Goal: Download file/media

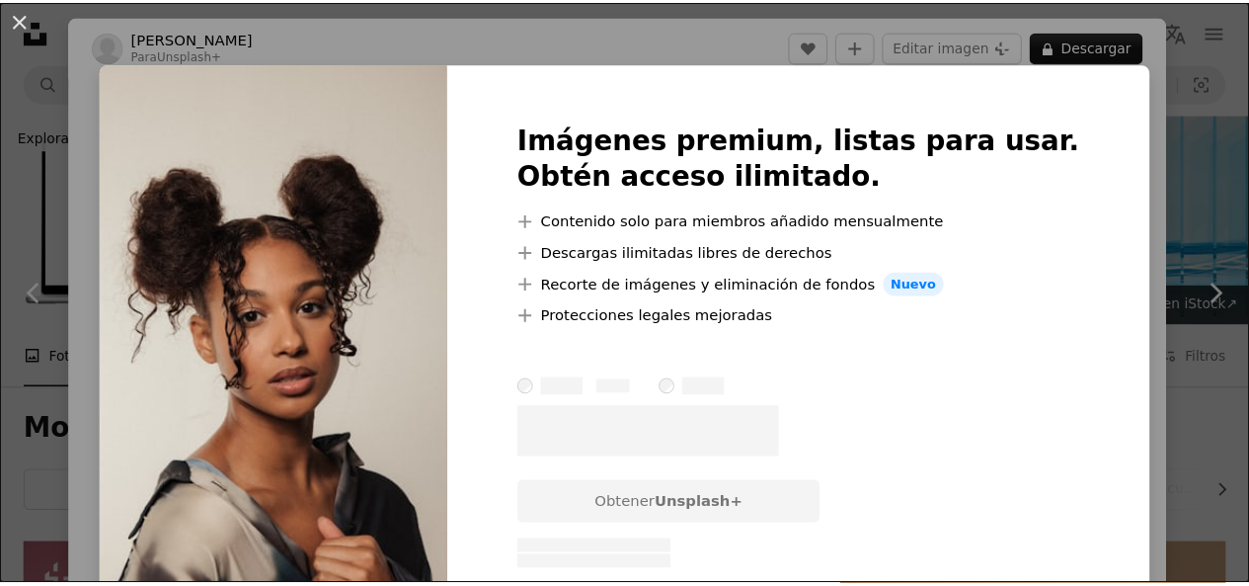
scroll to position [4148, 0]
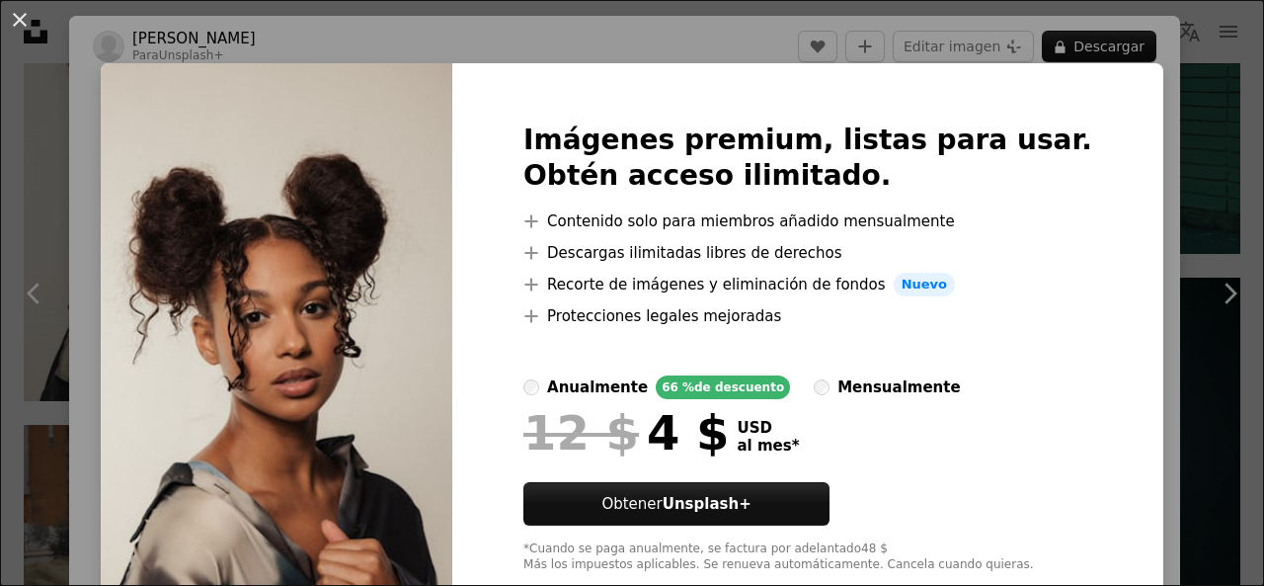
click at [1081, 139] on div "Imágenes premium, listas para usar. Obtén acceso ilimitado. A plus sign Conteni…" at bounding box center [807, 347] width 711 height 569
click at [19, 27] on button "An X shape" at bounding box center [20, 20] width 24 height 24
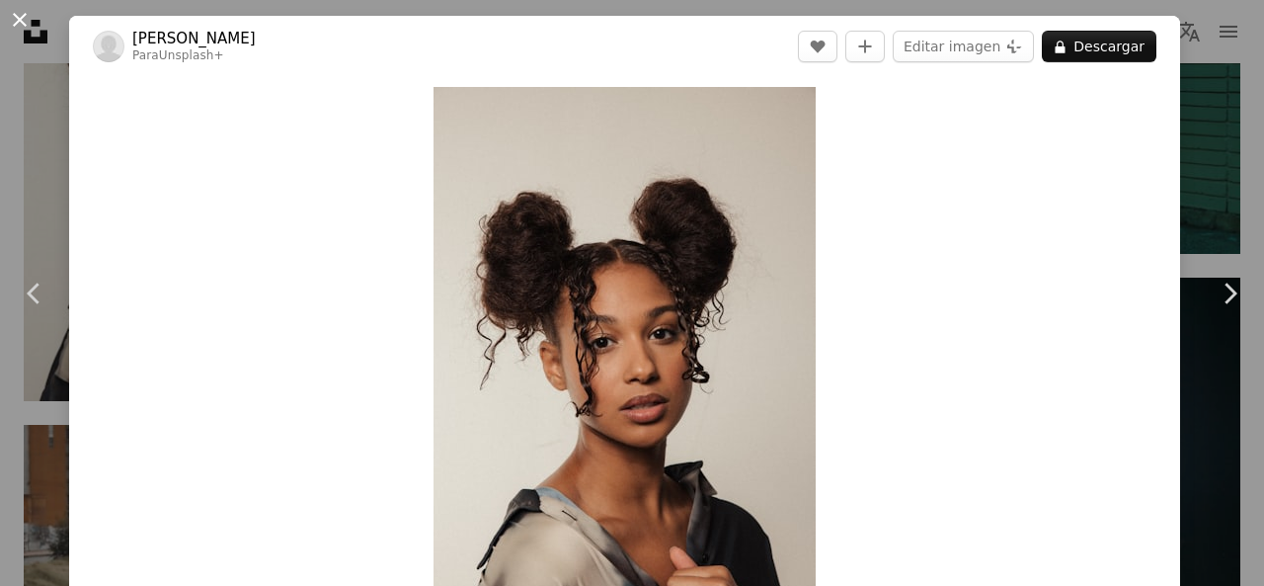
click at [23, 15] on button "An X shape" at bounding box center [20, 20] width 24 height 24
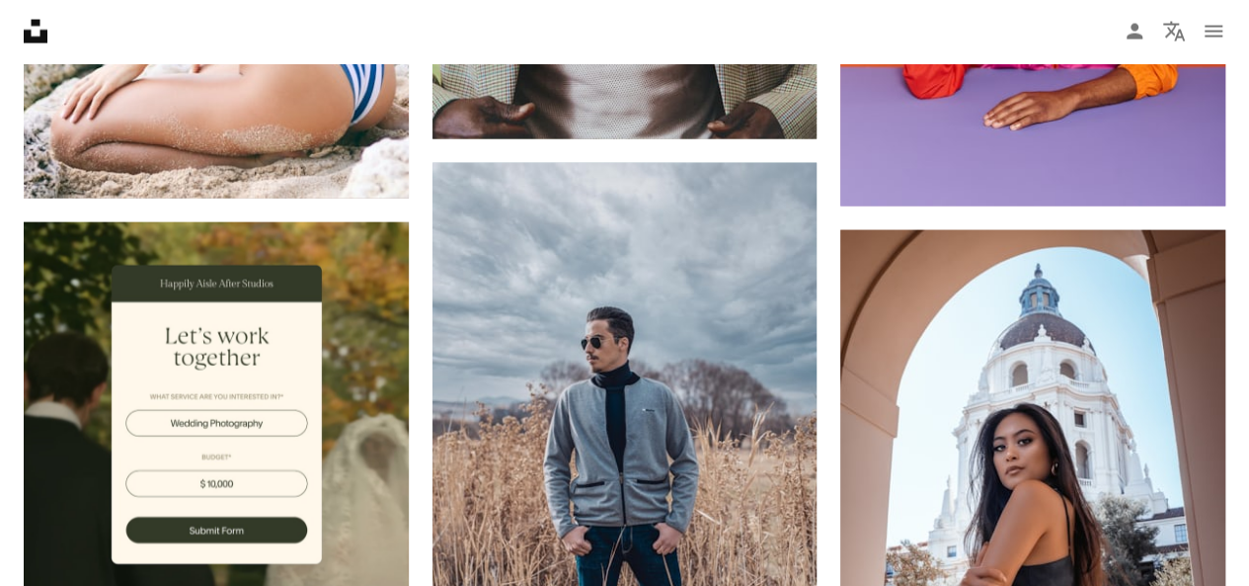
scroll to position [5417, 0]
